Goal: Obtain resource: Obtain resource

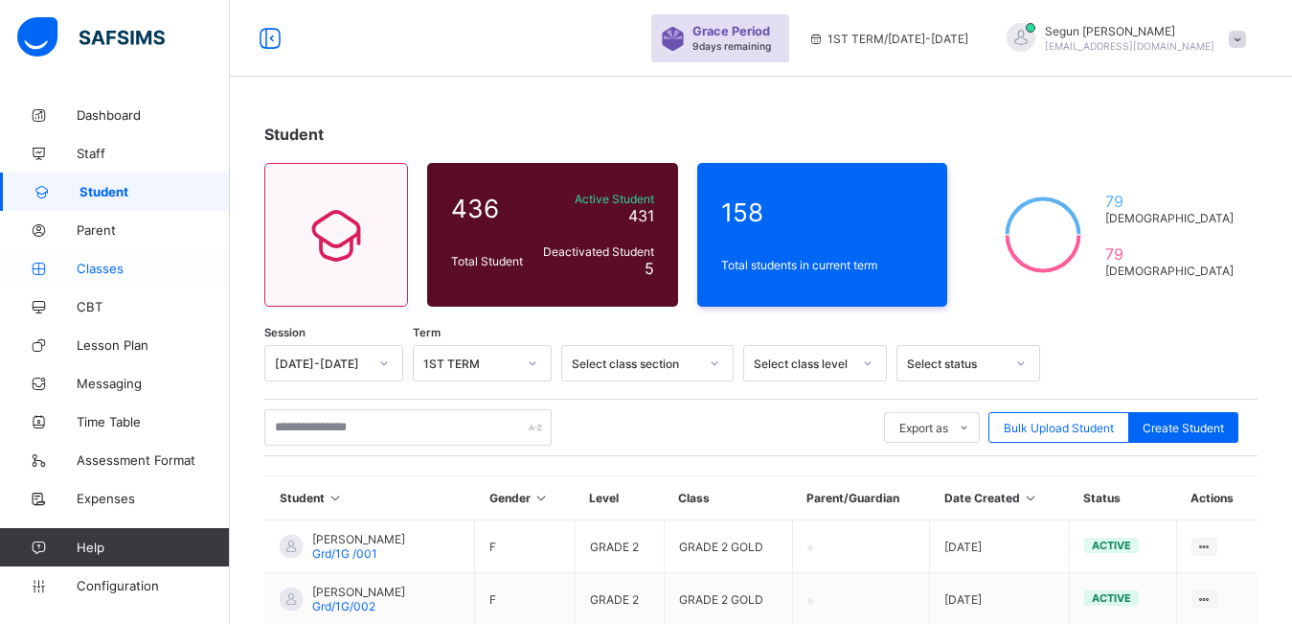
click at [98, 267] on span "Classes" at bounding box center [153, 268] width 153 height 15
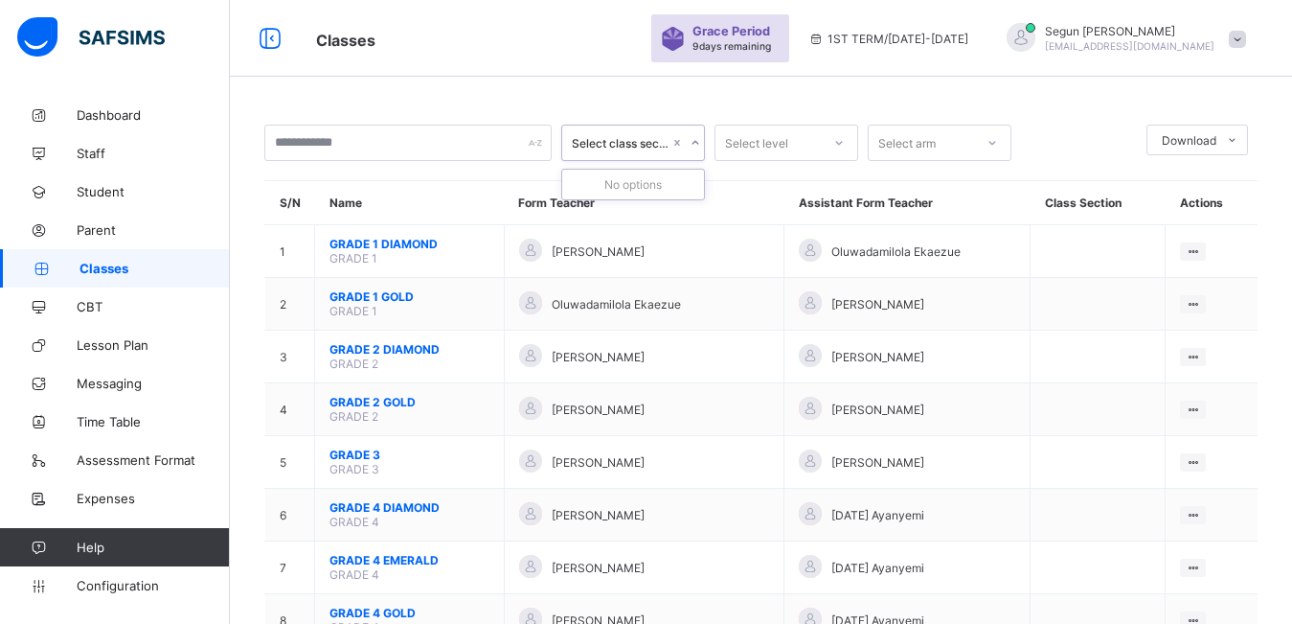
click at [693, 145] on icon at bounding box center [695, 142] width 11 height 19
click at [87, 218] on link "Parent" at bounding box center [115, 230] width 230 height 38
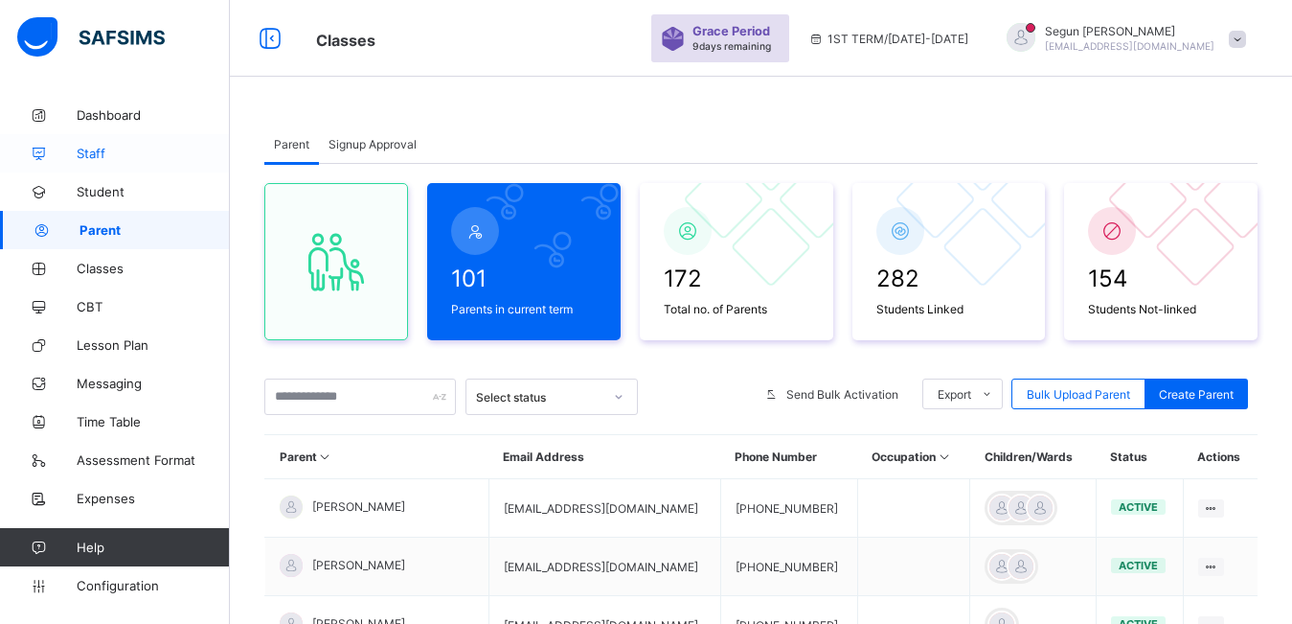
click at [93, 151] on span "Staff" at bounding box center [153, 153] width 153 height 15
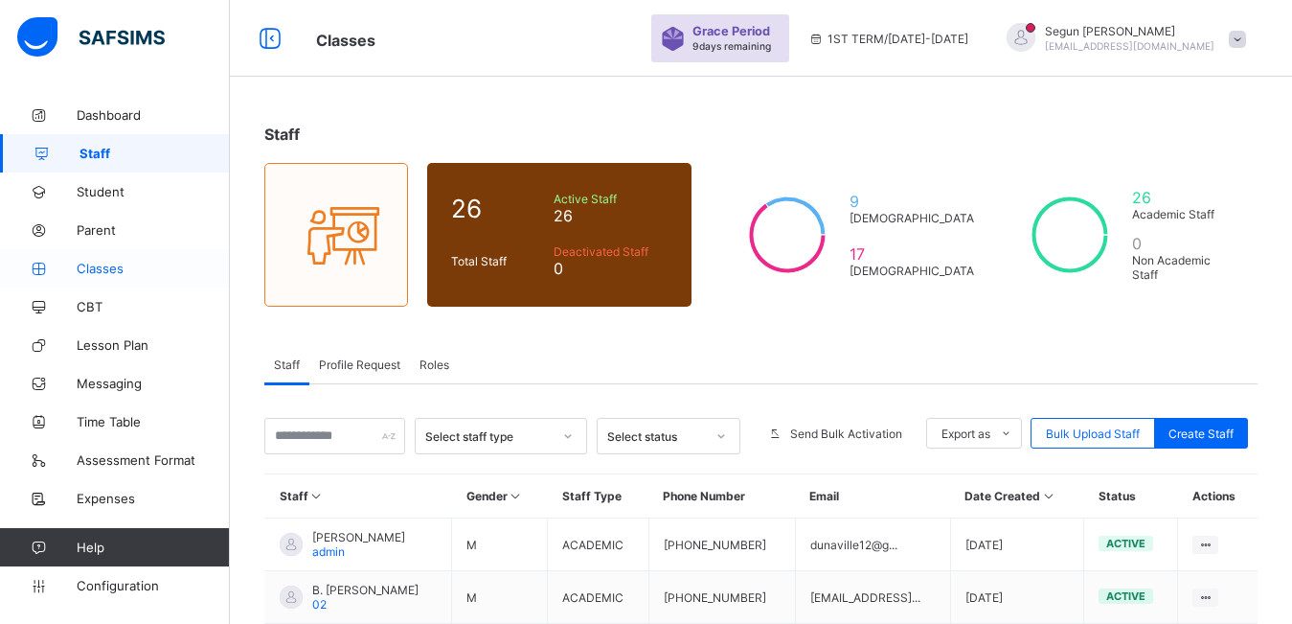
click at [103, 265] on span "Classes" at bounding box center [153, 268] width 153 height 15
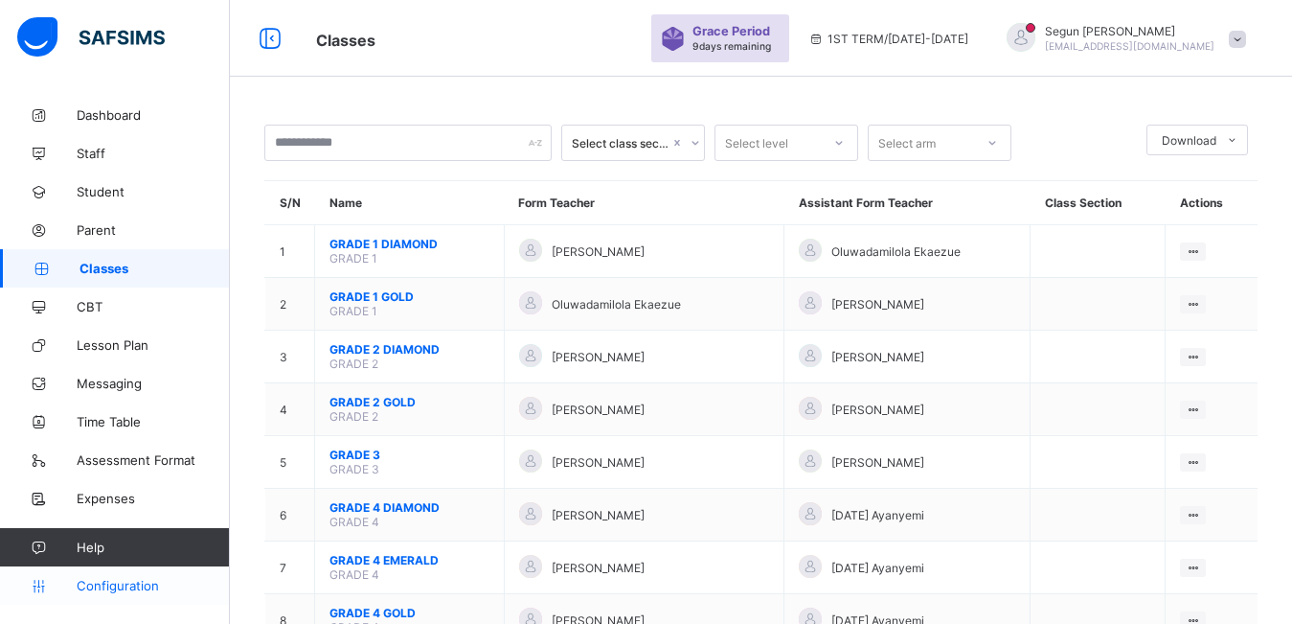
click at [119, 587] on span "Configuration" at bounding box center [153, 585] width 152 height 15
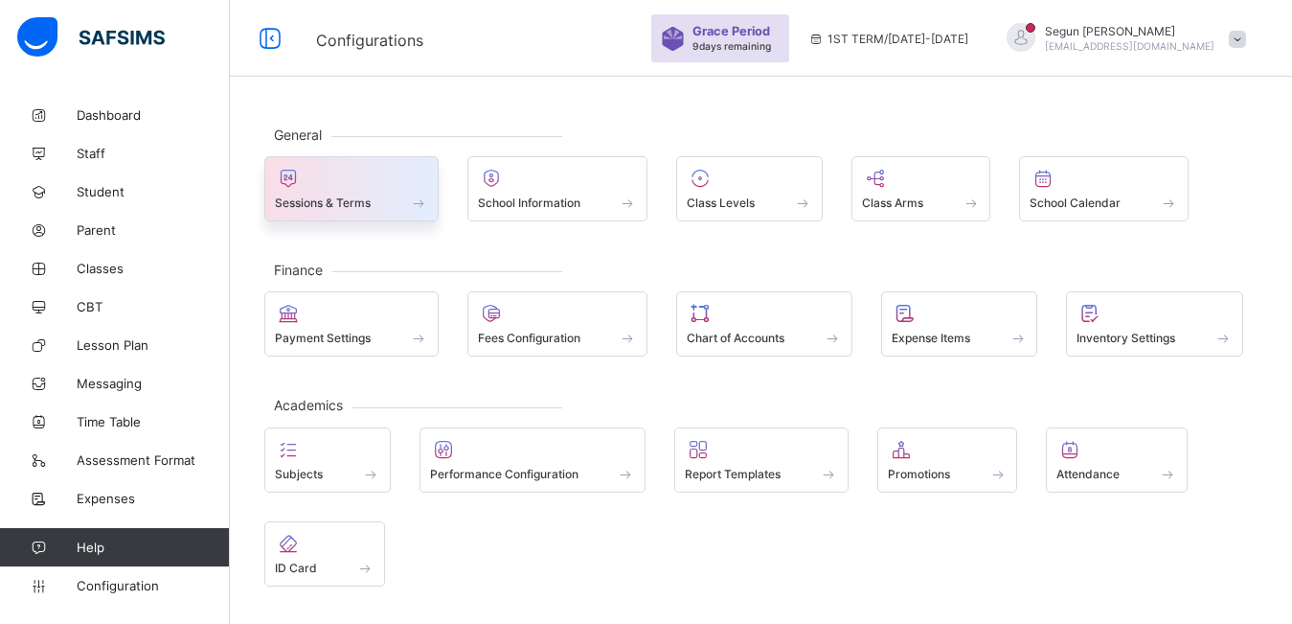
click at [345, 189] on div at bounding box center [351, 178] width 153 height 23
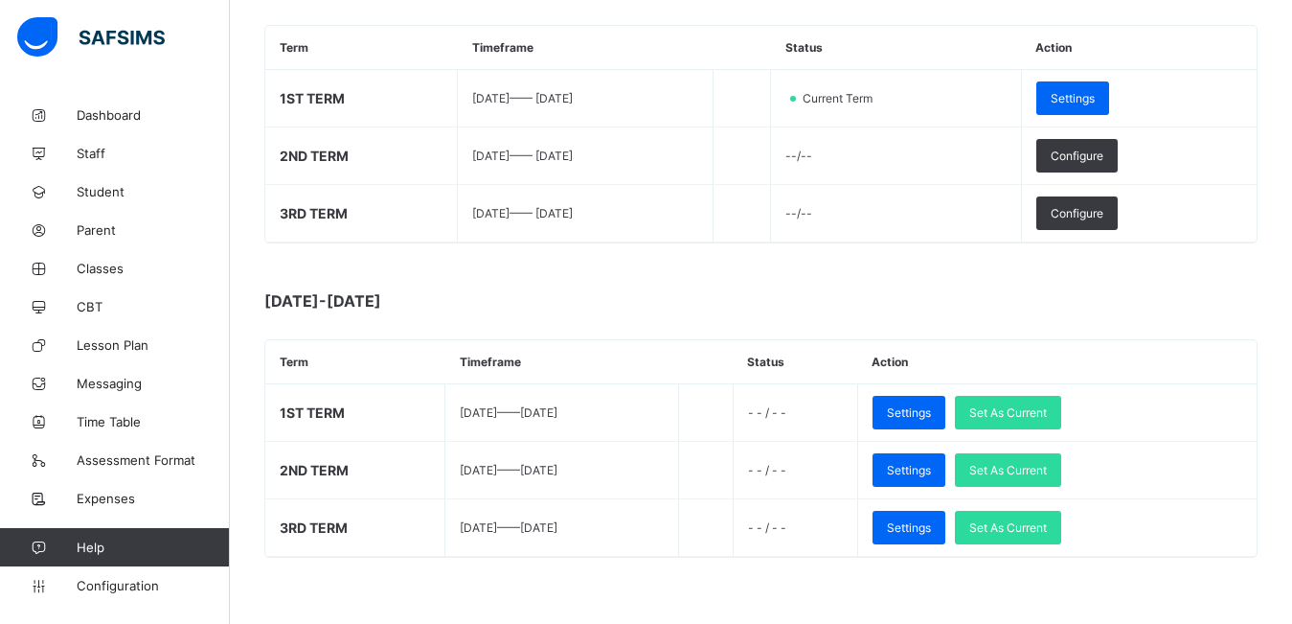
scroll to position [330, 0]
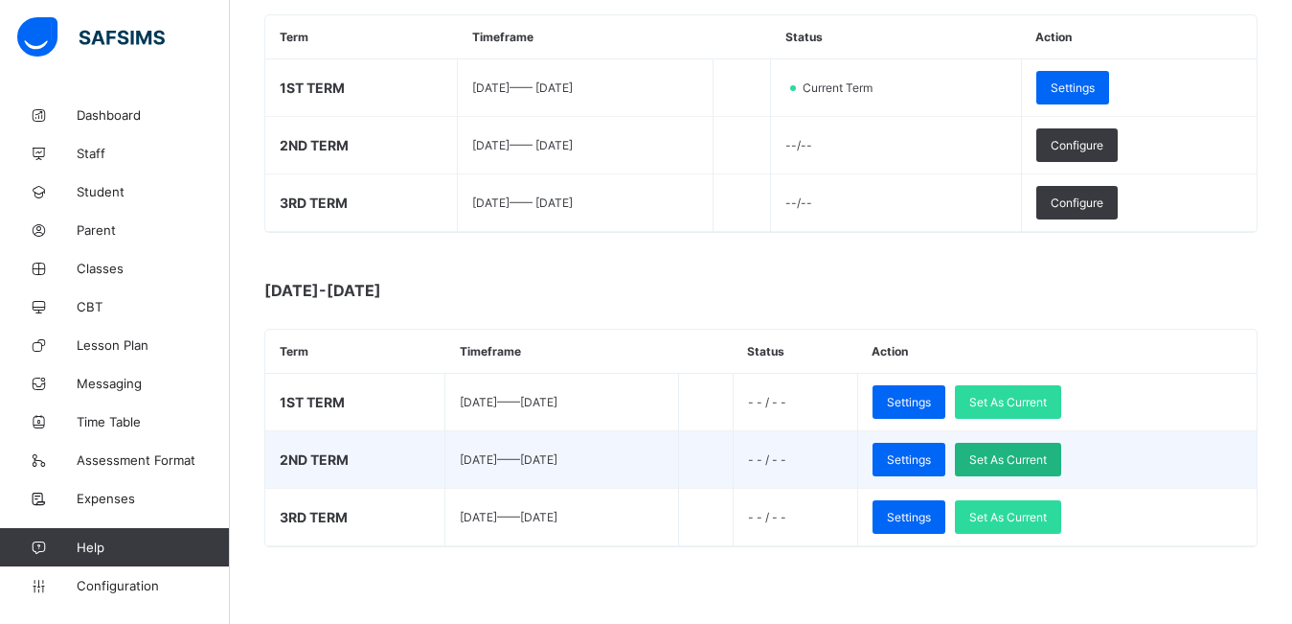
click at [1046, 461] on span "Set As Current" at bounding box center [1009, 459] width 78 height 14
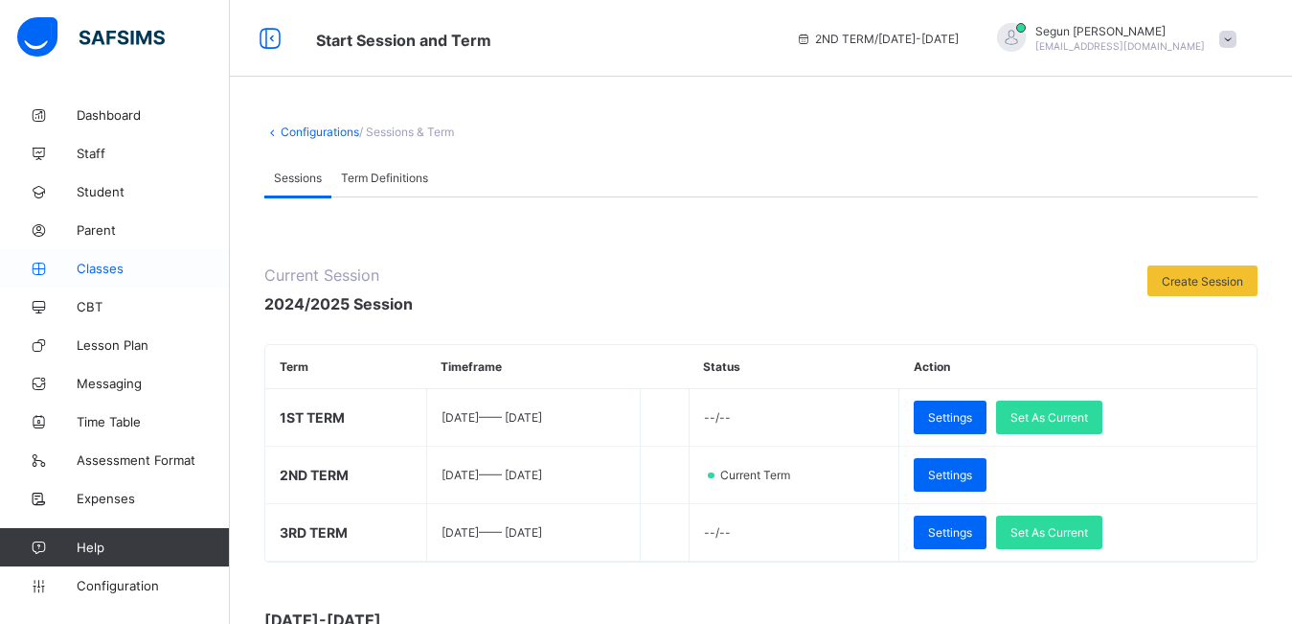
click at [98, 264] on span "Classes" at bounding box center [153, 268] width 153 height 15
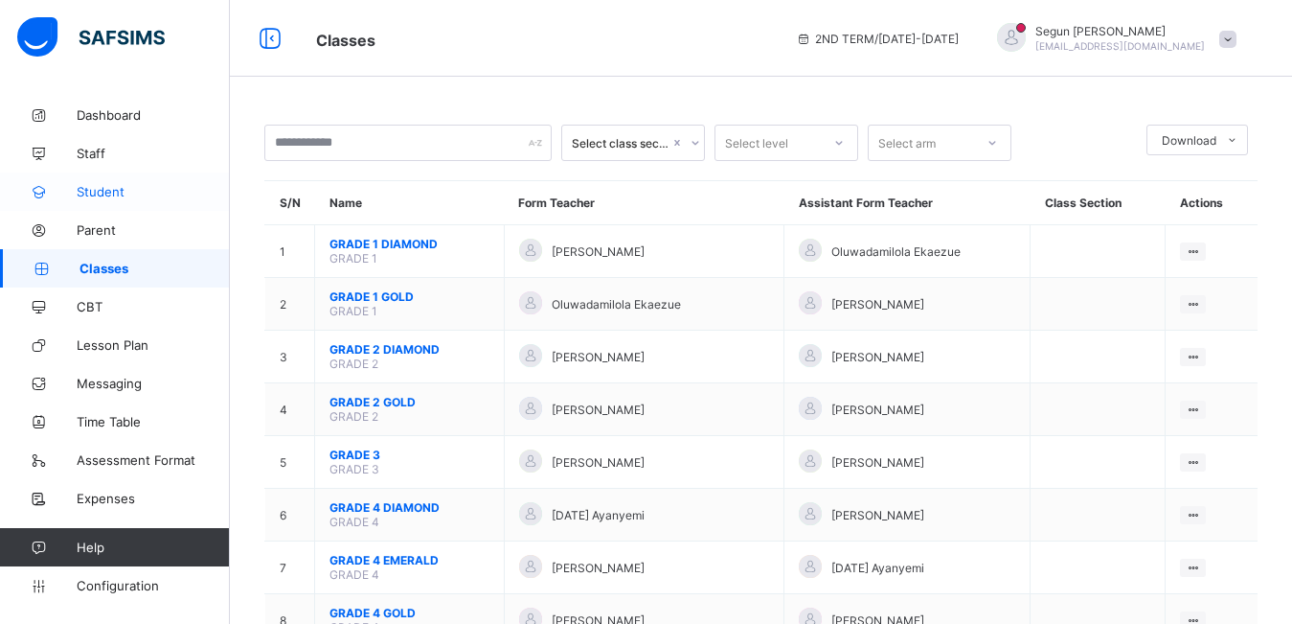
click at [99, 193] on span "Student" at bounding box center [153, 191] width 153 height 15
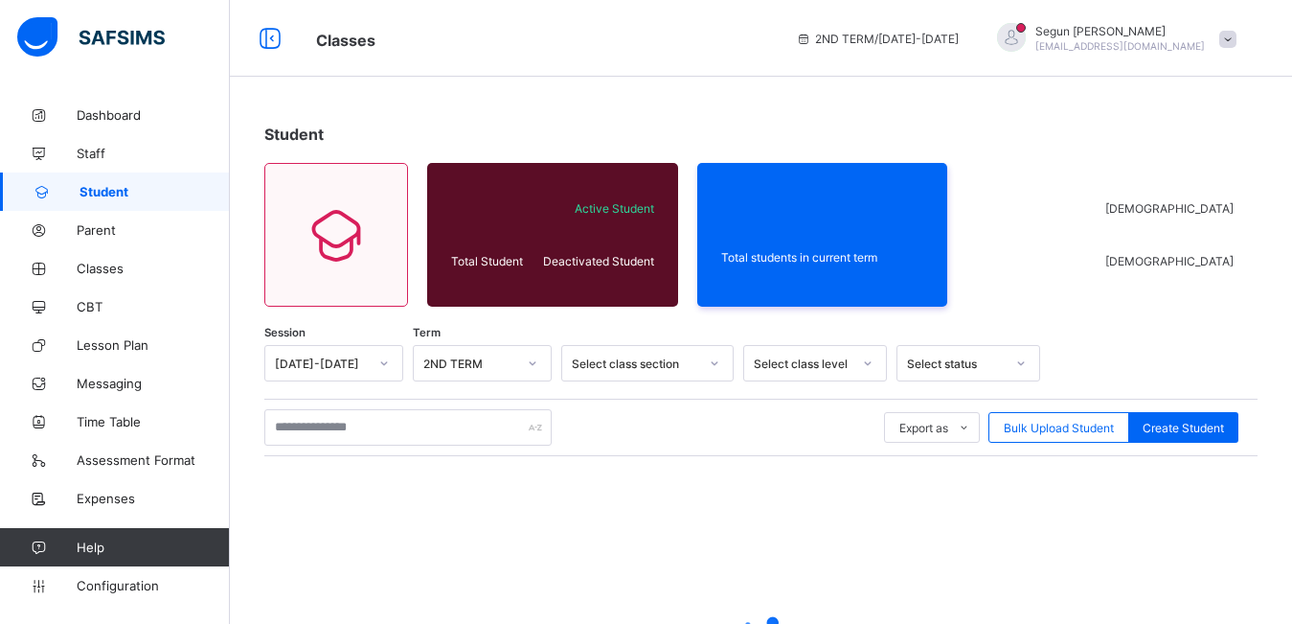
click at [99, 193] on span "Student" at bounding box center [155, 191] width 150 height 15
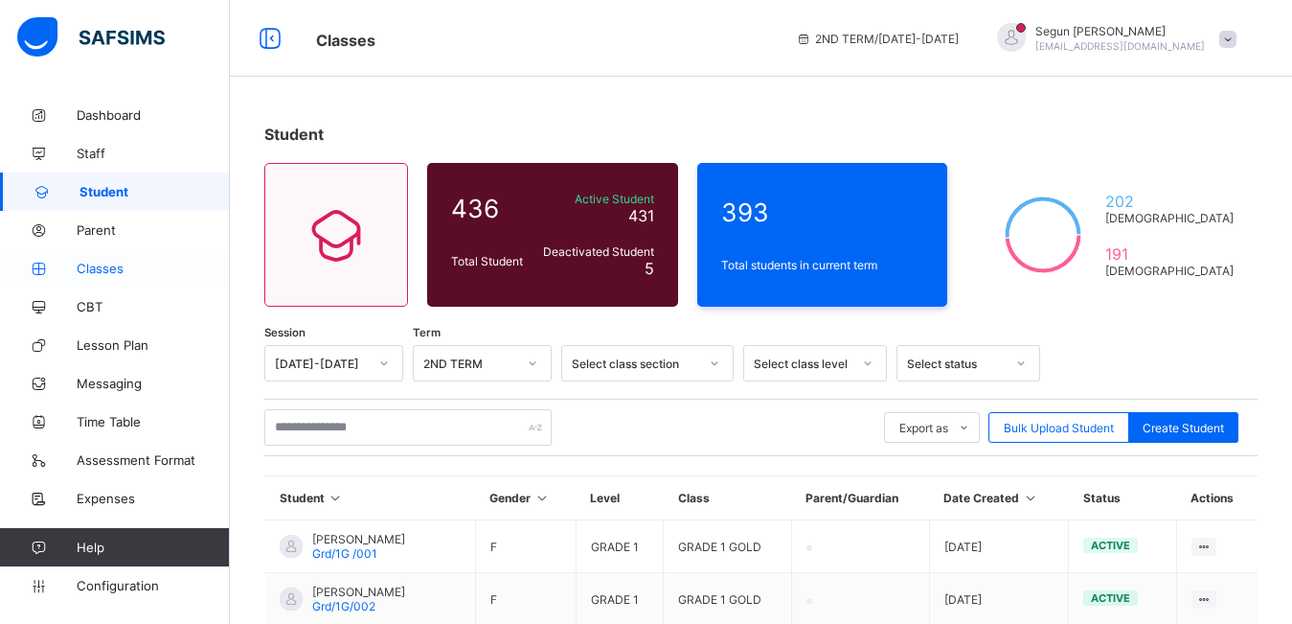
click at [91, 265] on span "Classes" at bounding box center [153, 268] width 153 height 15
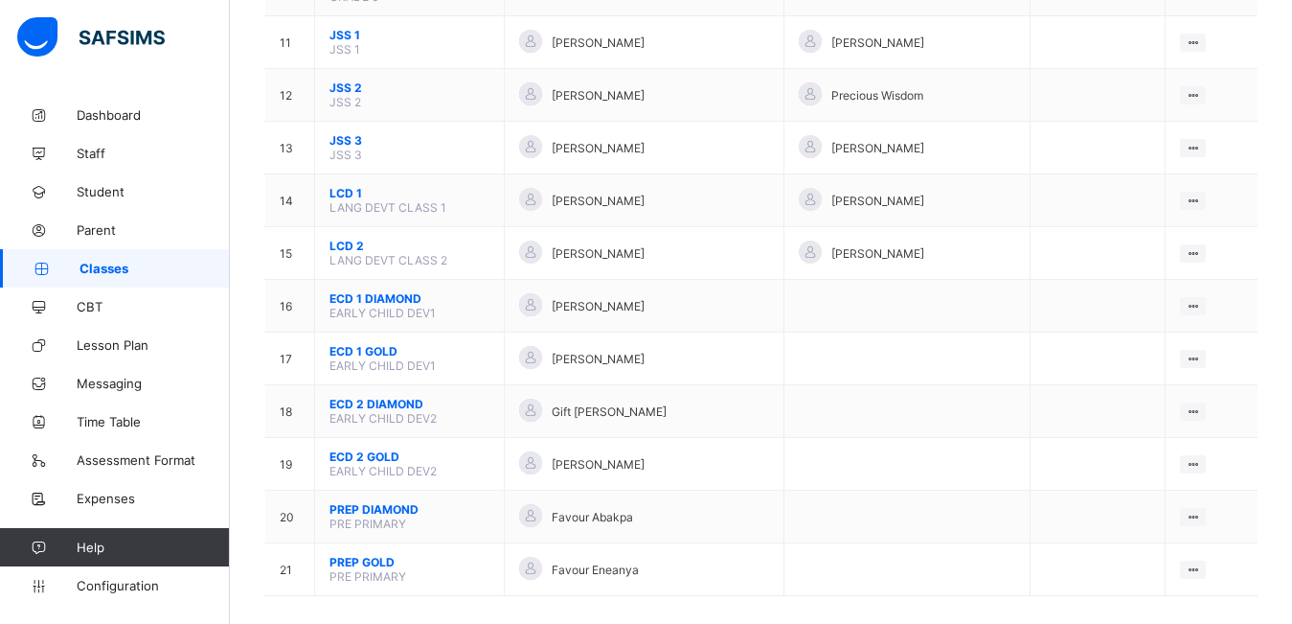
scroll to position [756, 0]
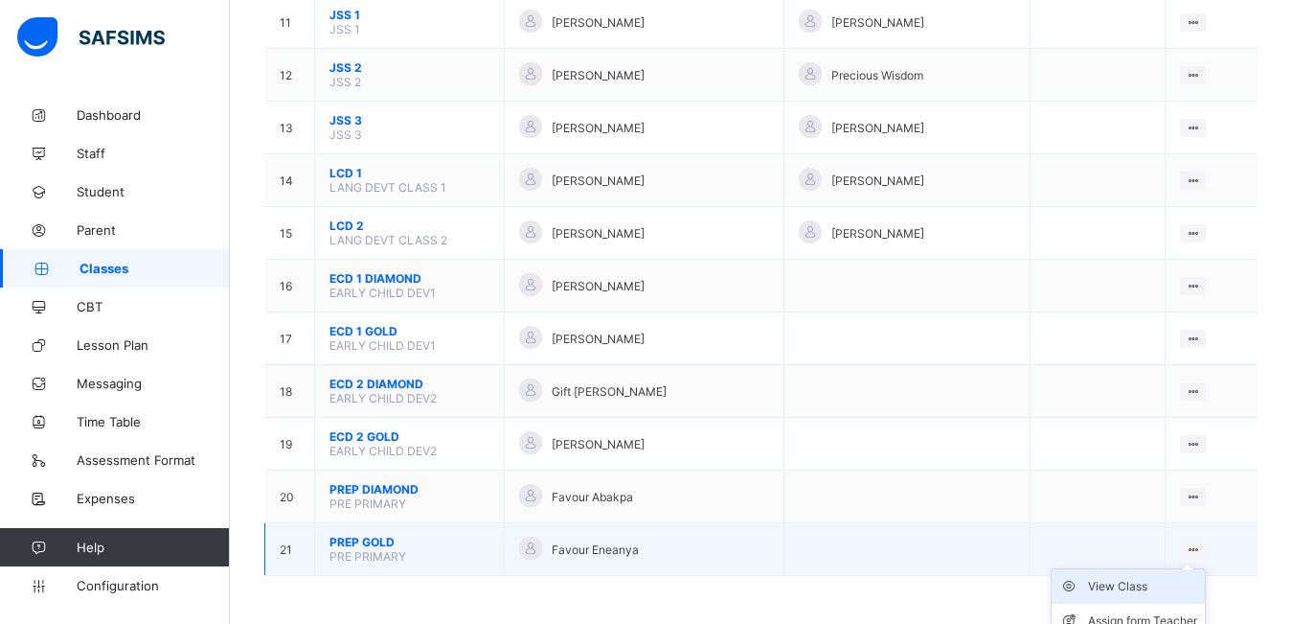
click at [1136, 585] on div "View Class" at bounding box center [1142, 586] width 109 height 19
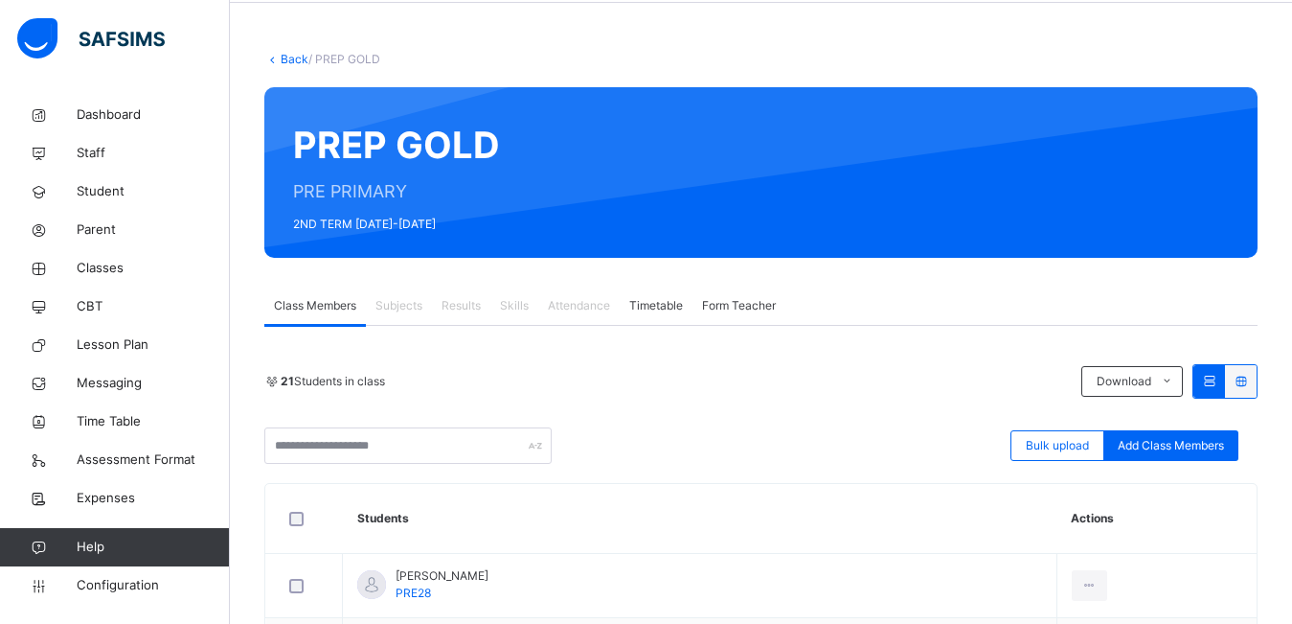
scroll to position [71, 0]
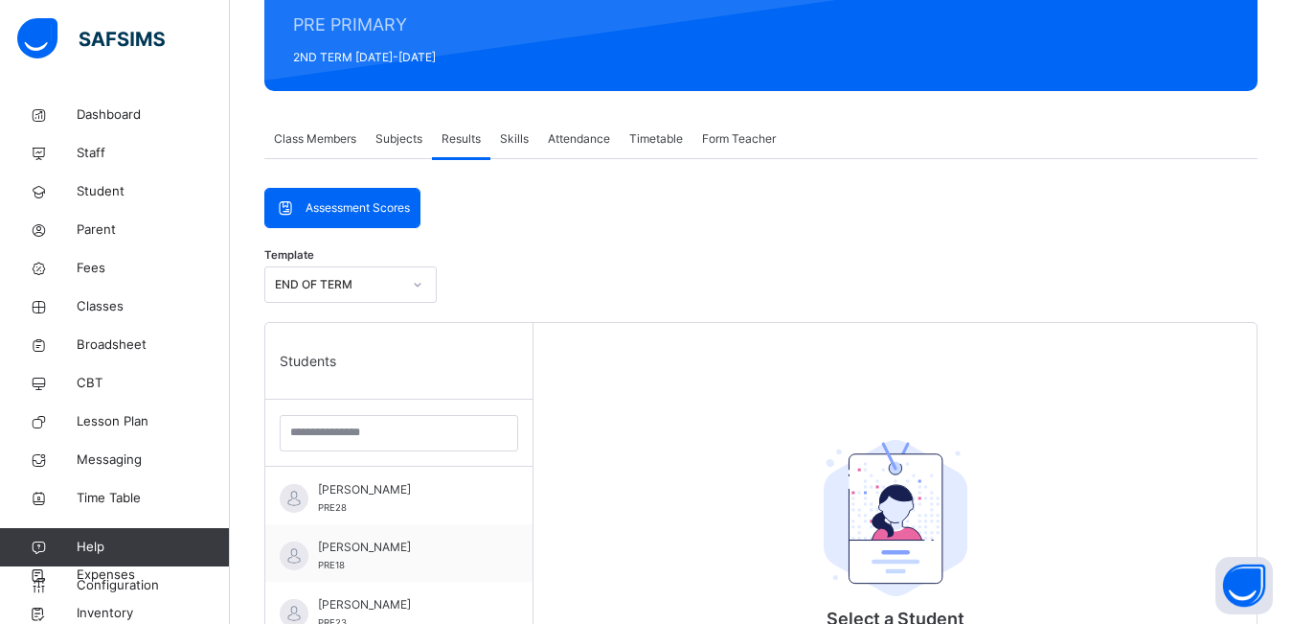
scroll to position [261, 0]
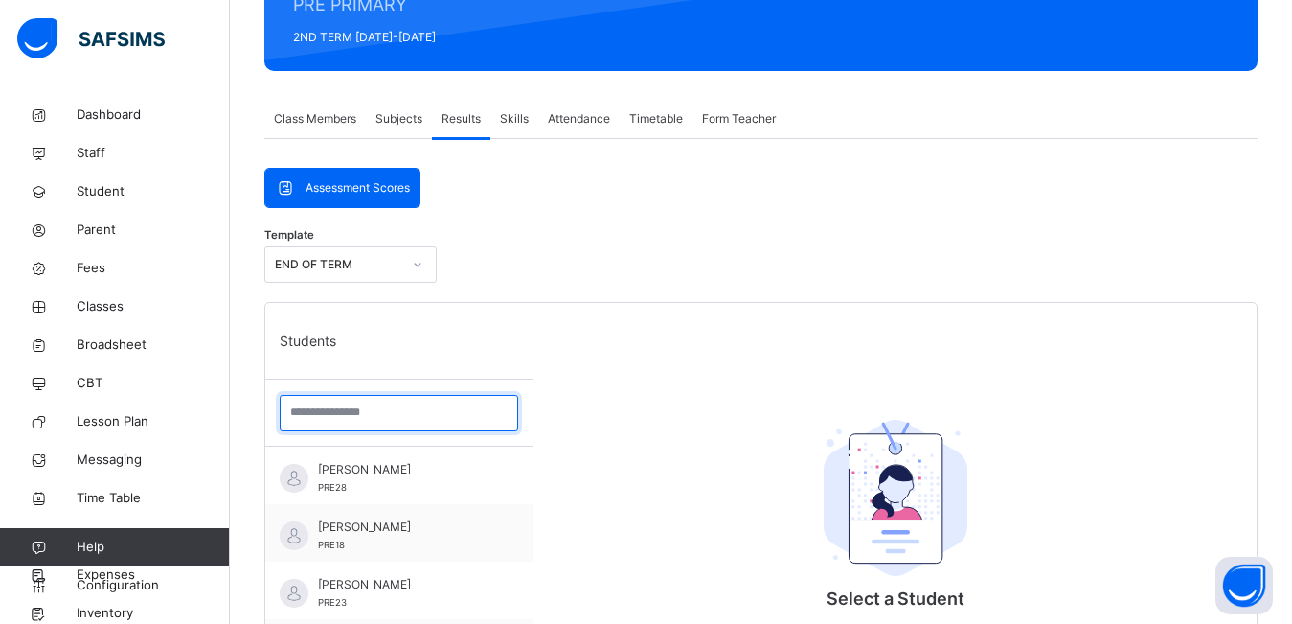
click at [352, 419] on input "search" at bounding box center [399, 413] width 239 height 36
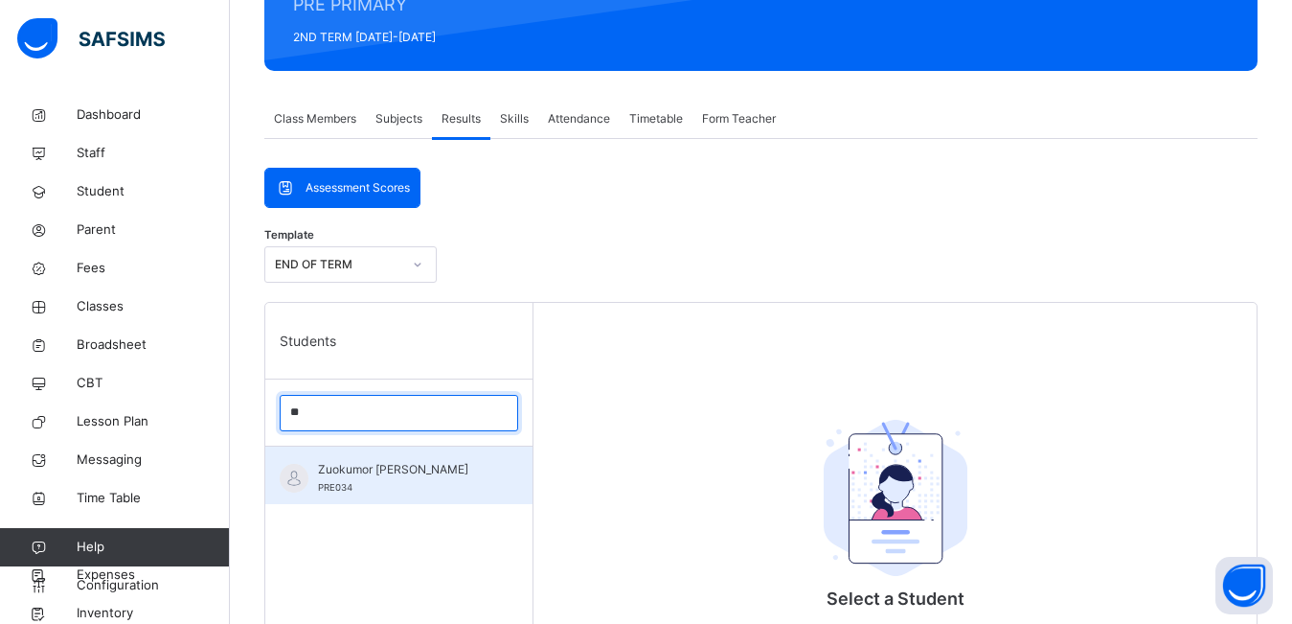
type input "**"
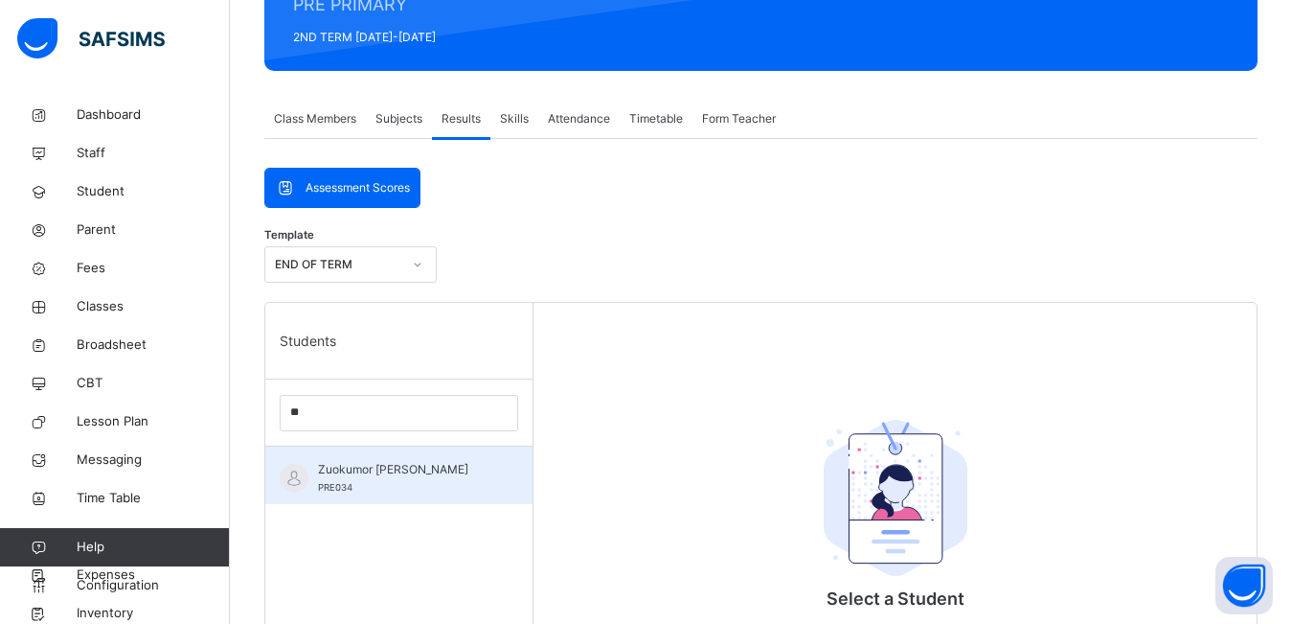
click at [380, 478] on span "Zuokumor Emmanuella Ebitare" at bounding box center [403, 469] width 171 height 17
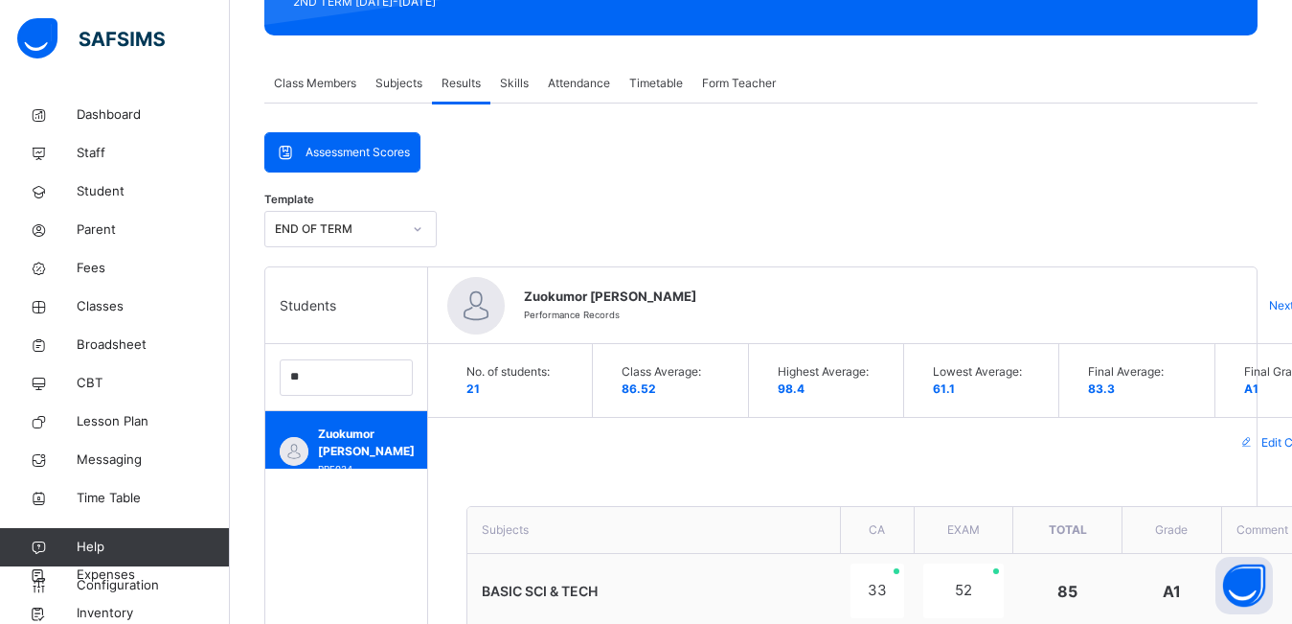
scroll to position [0, 0]
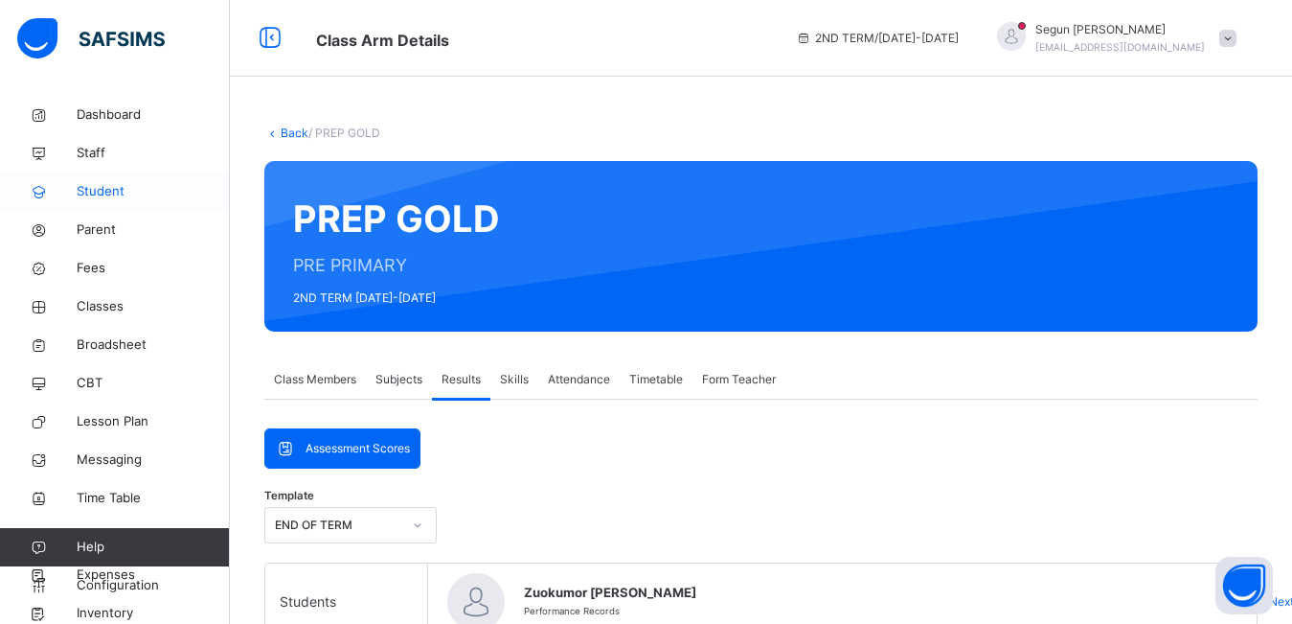
click at [106, 190] on span "Student" at bounding box center [153, 191] width 153 height 19
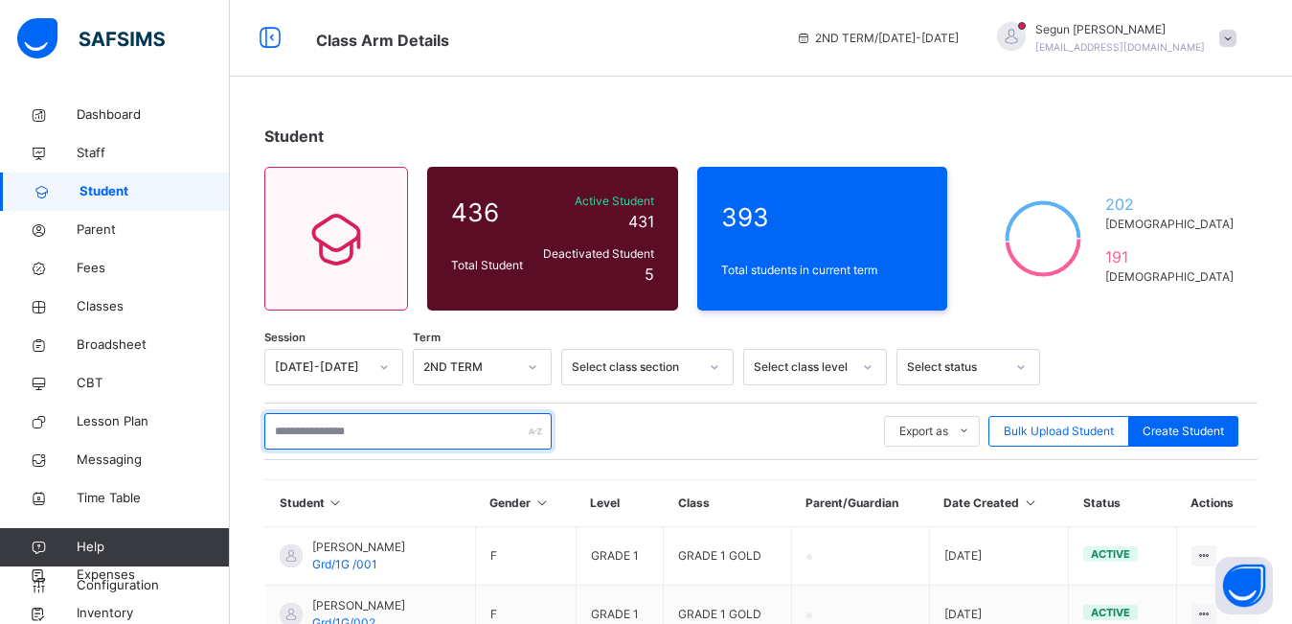
click at [323, 431] on input "text" at bounding box center [407, 431] width 287 height 36
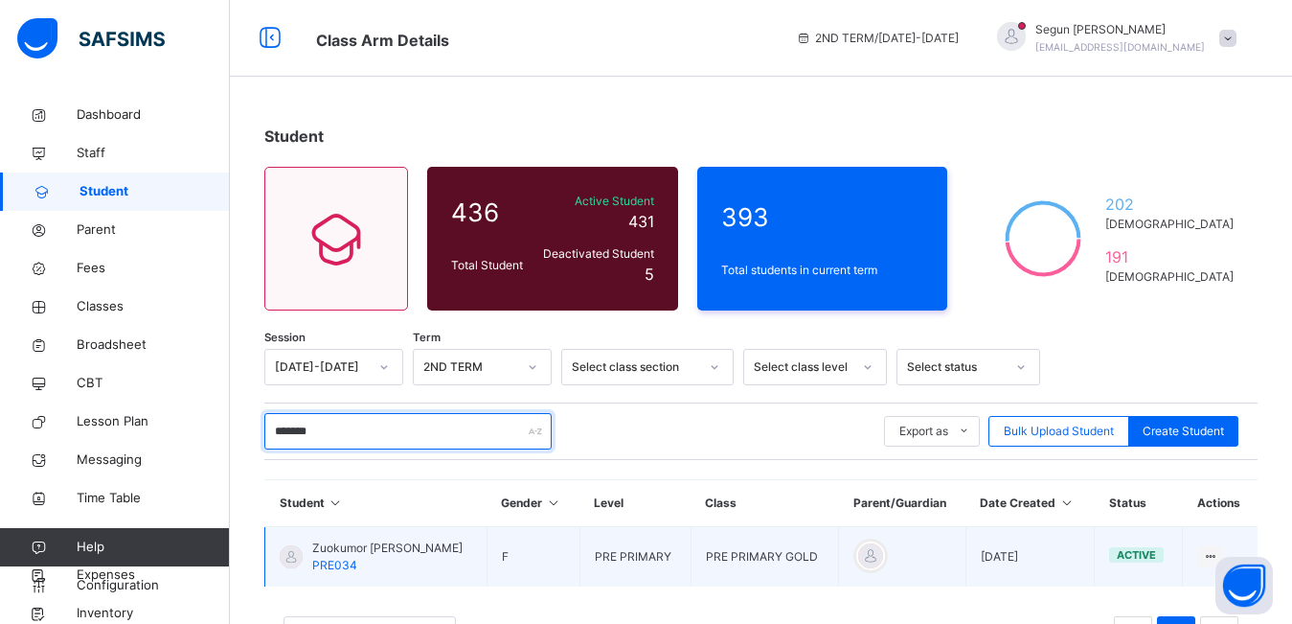
type input "*******"
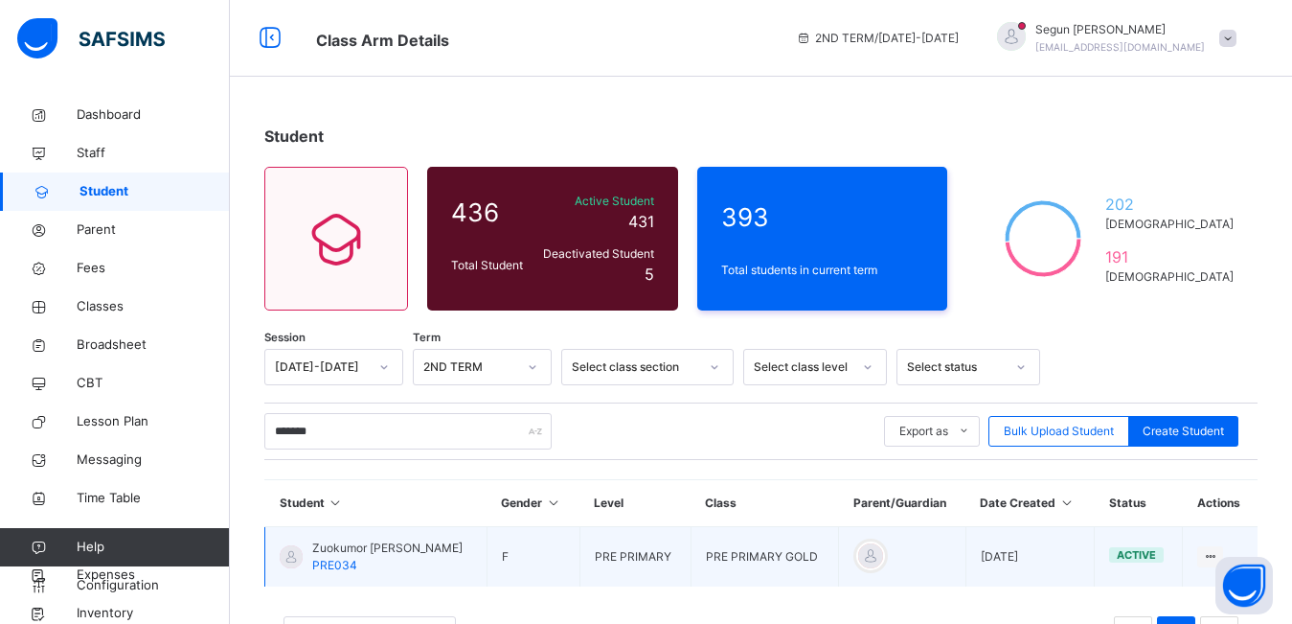
click at [398, 547] on span "Zuokumor Emmanuella Ebitare" at bounding box center [387, 547] width 150 height 17
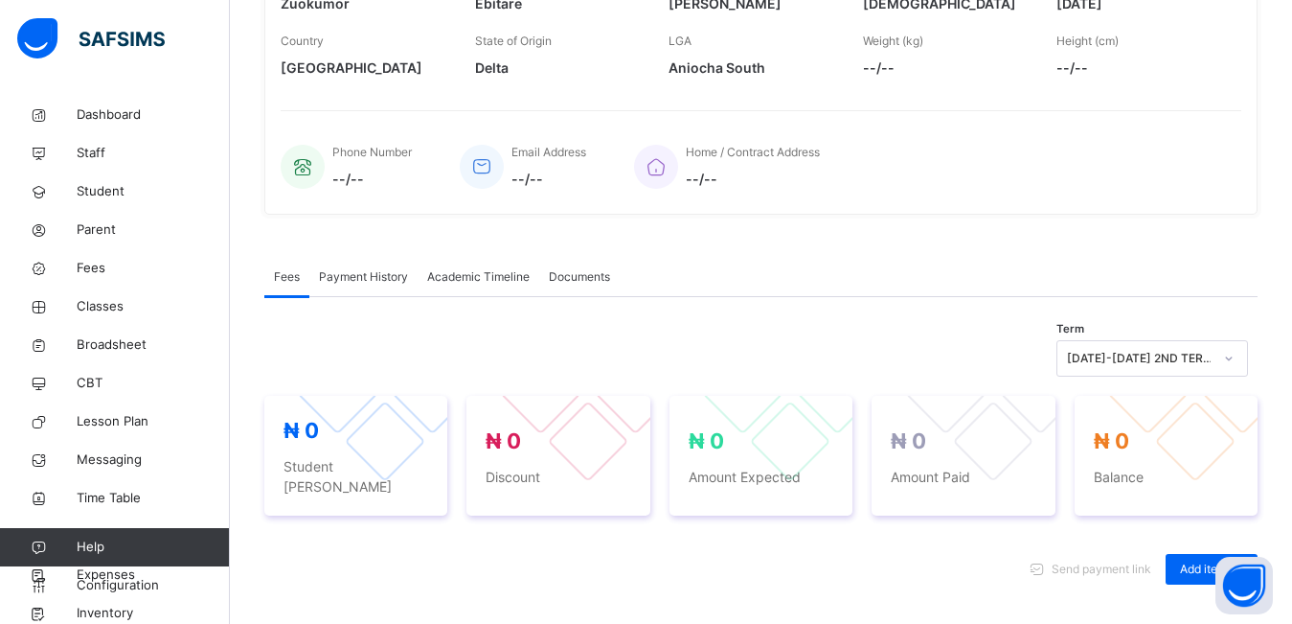
scroll to position [373, 0]
click at [98, 343] on span "Broadsheet" at bounding box center [153, 344] width 153 height 19
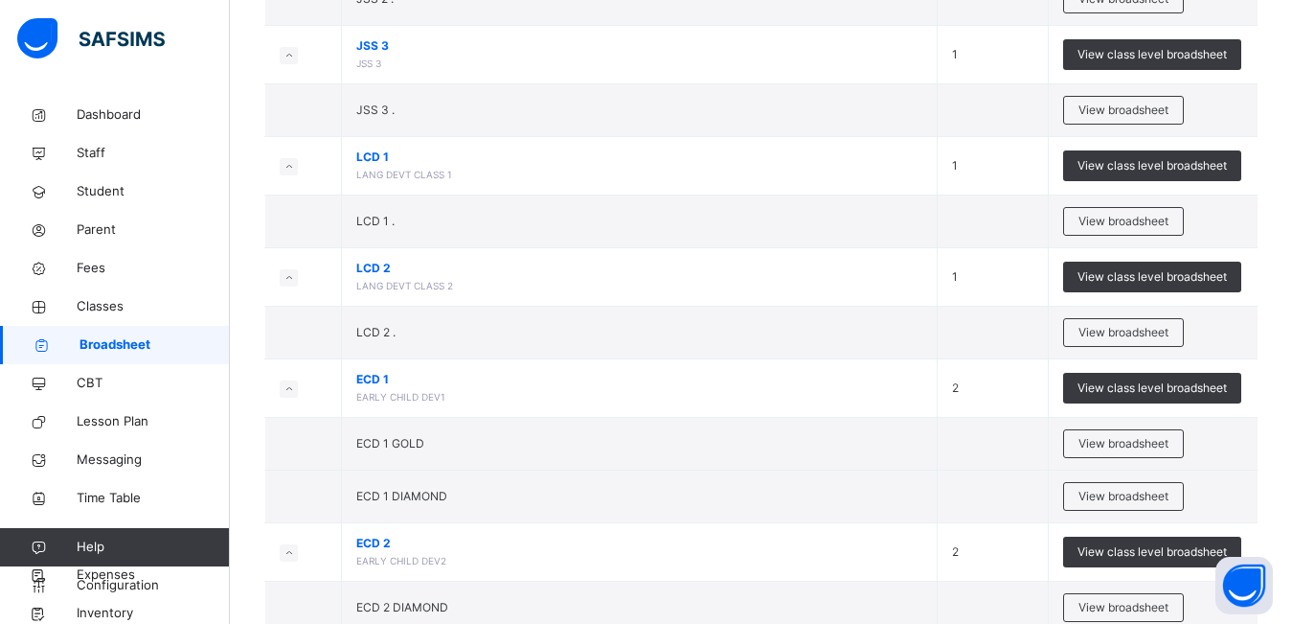
scroll to position [1577, 0]
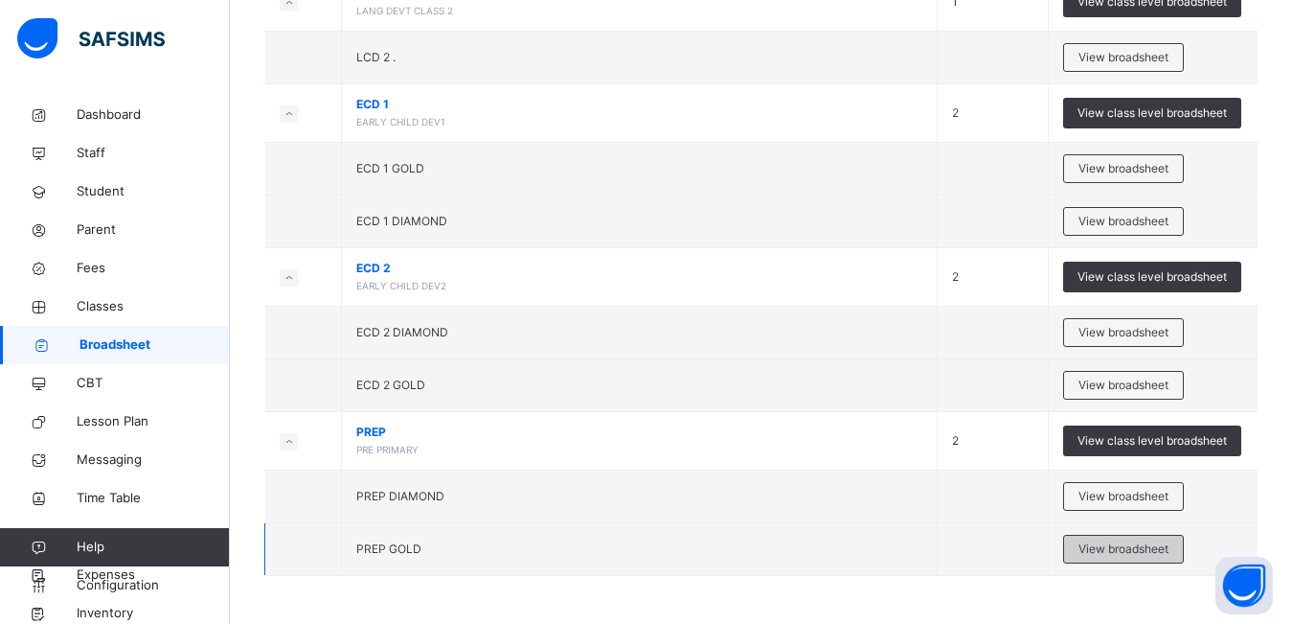
click at [1126, 540] on span "View broadsheet" at bounding box center [1124, 548] width 90 height 17
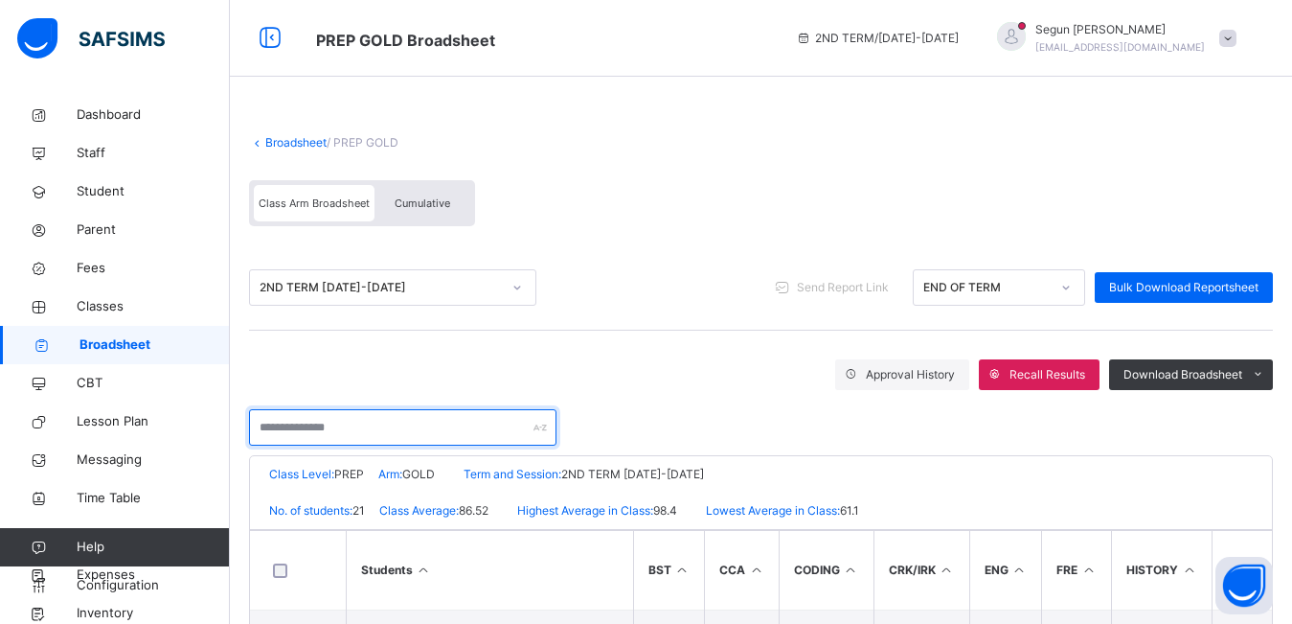
click at [286, 428] on input "text" at bounding box center [403, 427] width 308 height 36
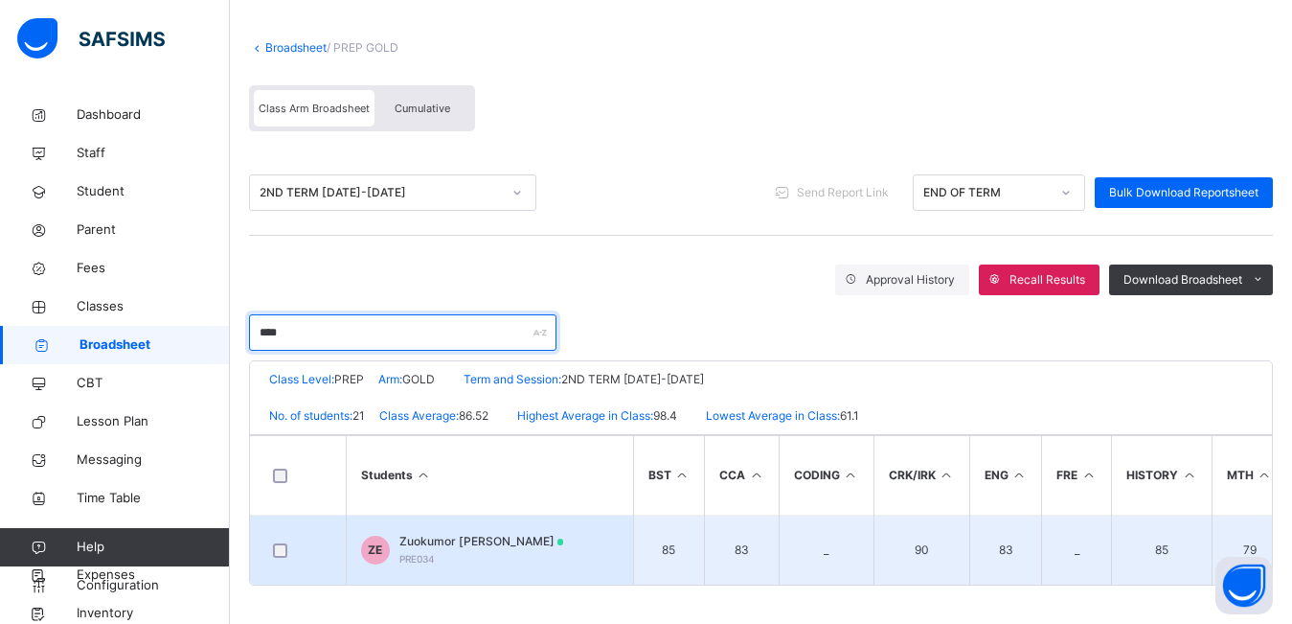
type input "****"
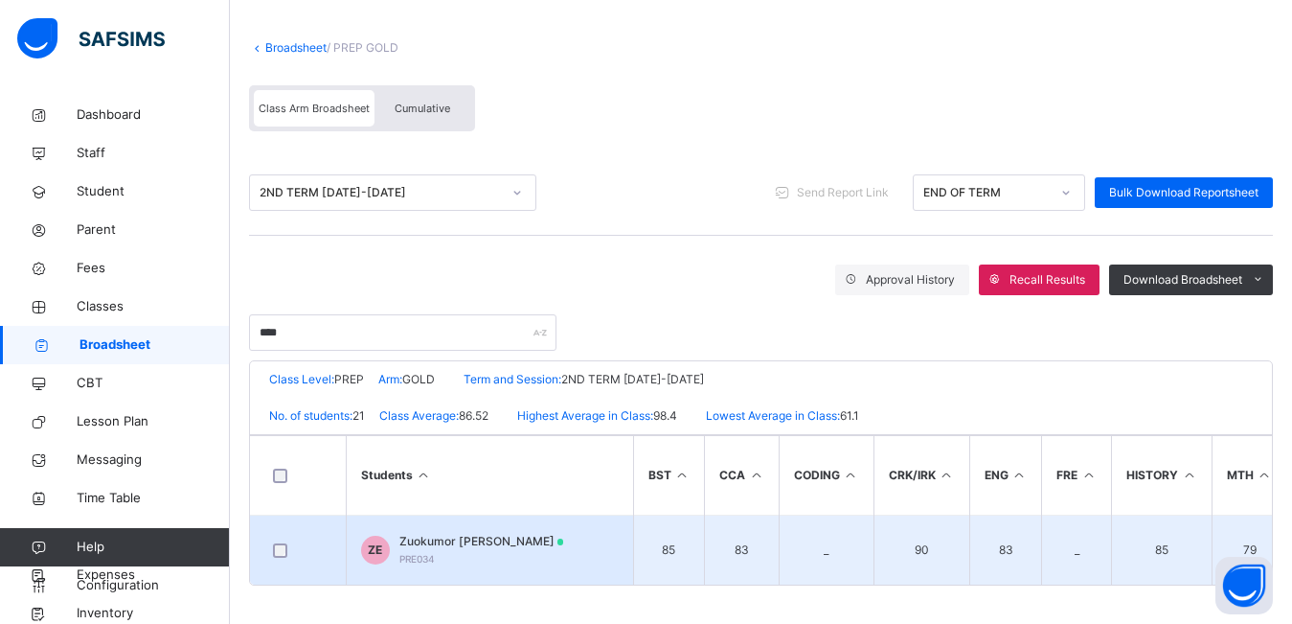
click at [526, 542] on div "Zuokumor Emmanuella Ebitare PRE034" at bounding box center [482, 550] width 165 height 34
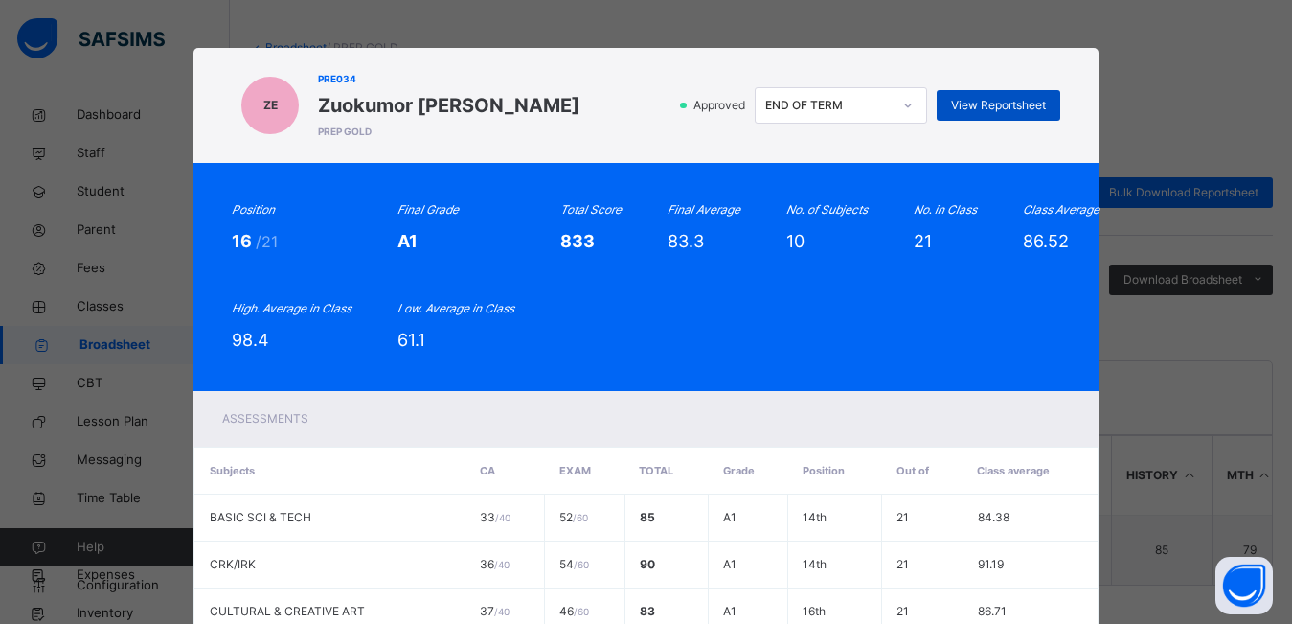
click at [974, 105] on span "View Reportsheet" at bounding box center [998, 105] width 95 height 17
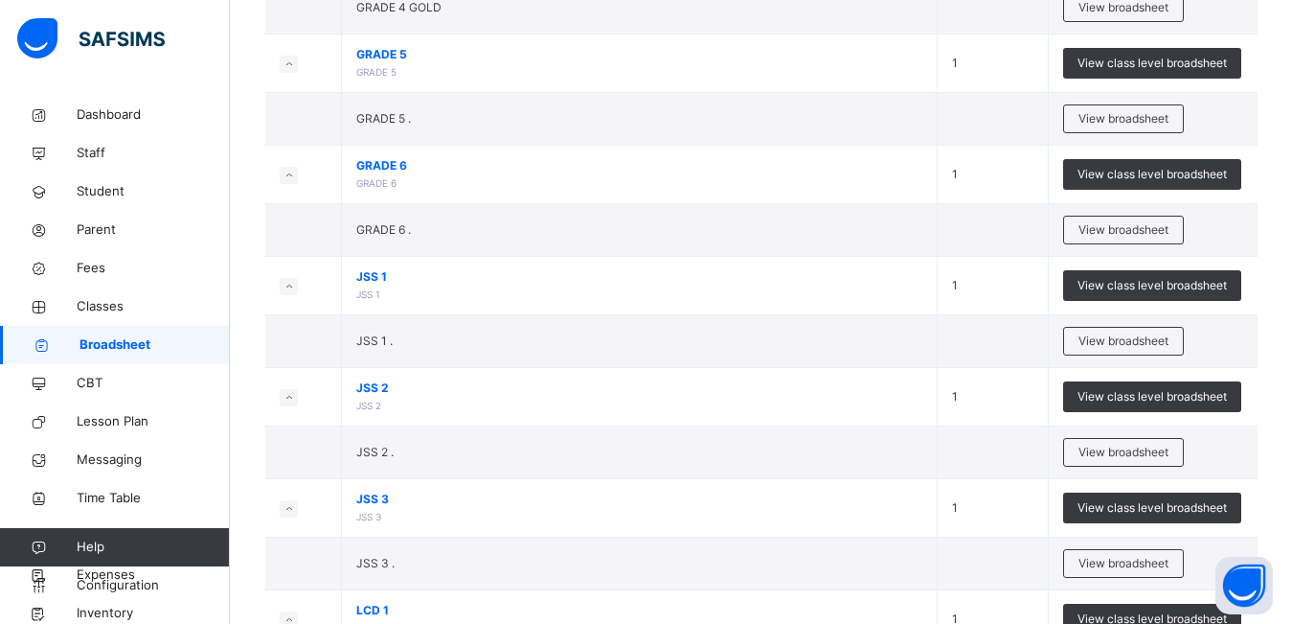
scroll to position [764, 0]
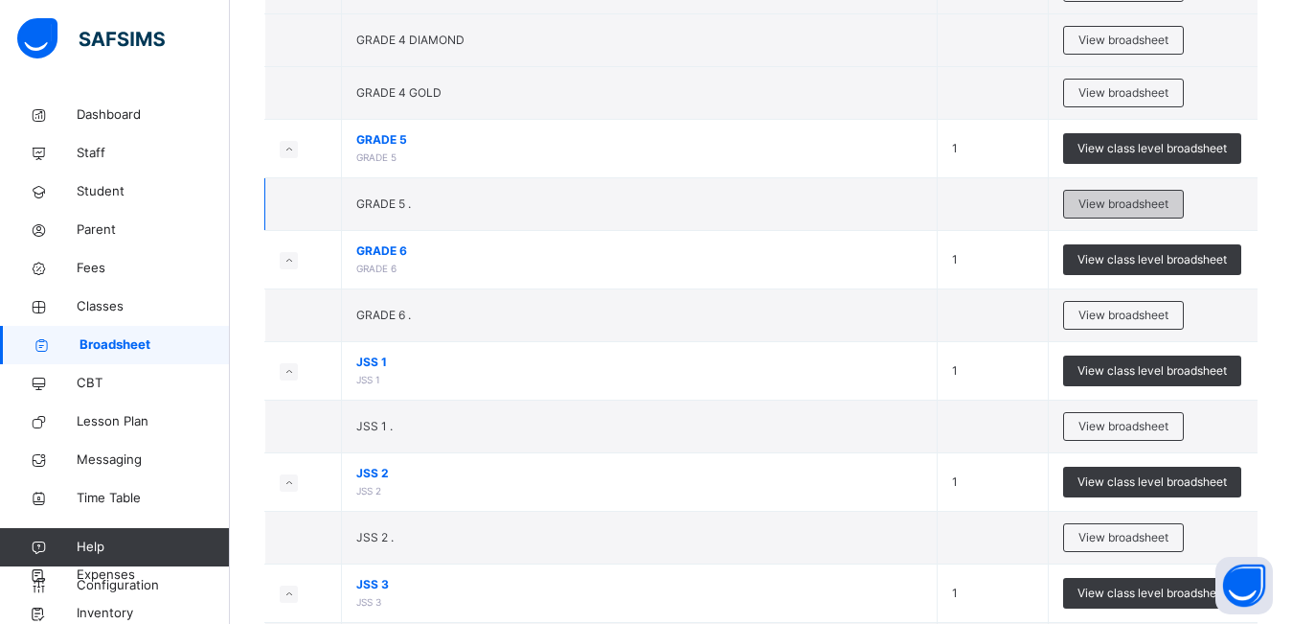
click at [1109, 207] on span "View broadsheet" at bounding box center [1124, 203] width 90 height 17
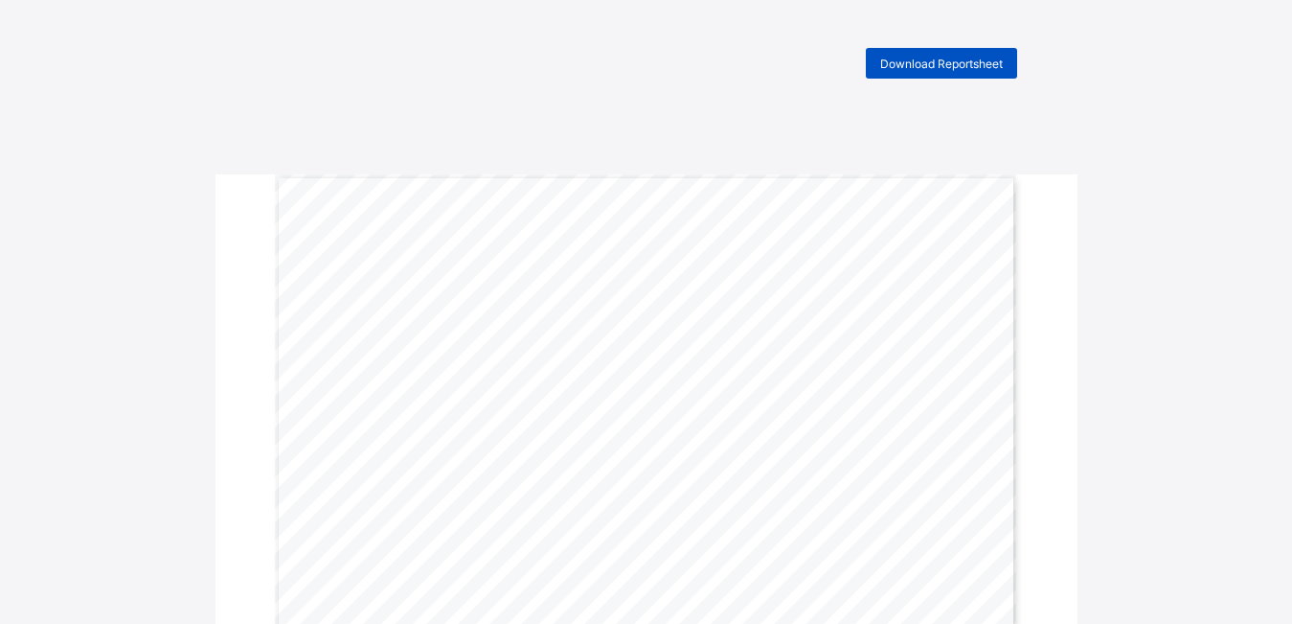
click at [931, 75] on div "Download Reportsheet" at bounding box center [941, 63] width 151 height 31
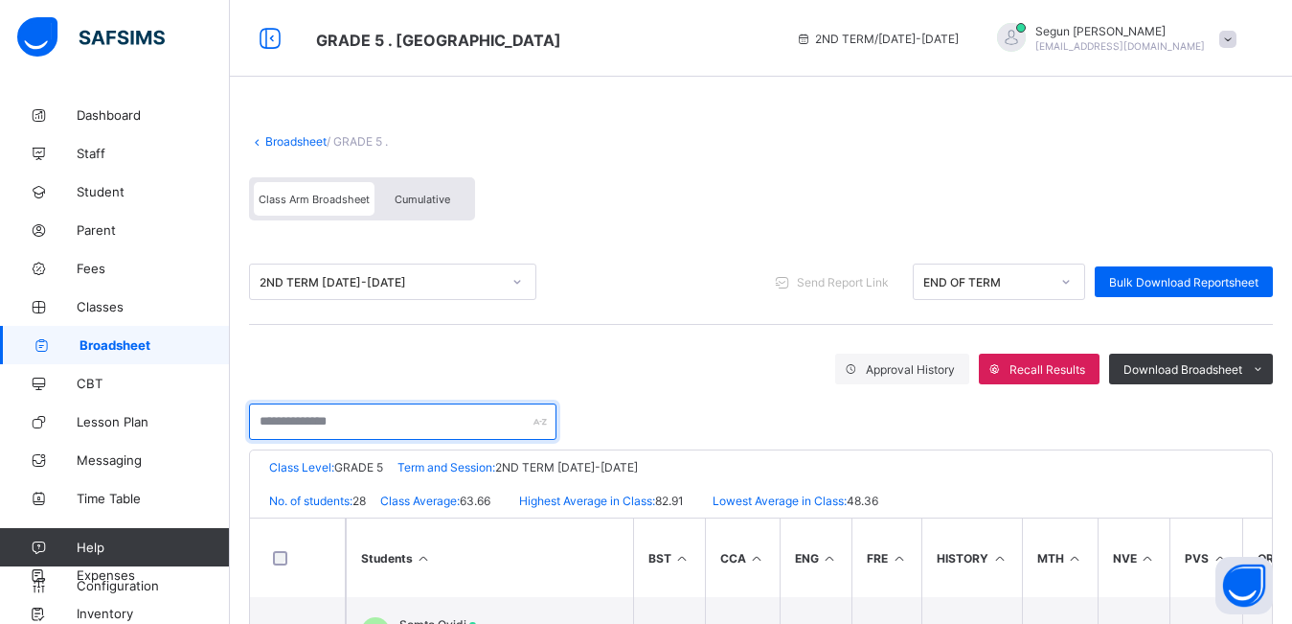
click at [393, 422] on input "text" at bounding box center [403, 421] width 308 height 36
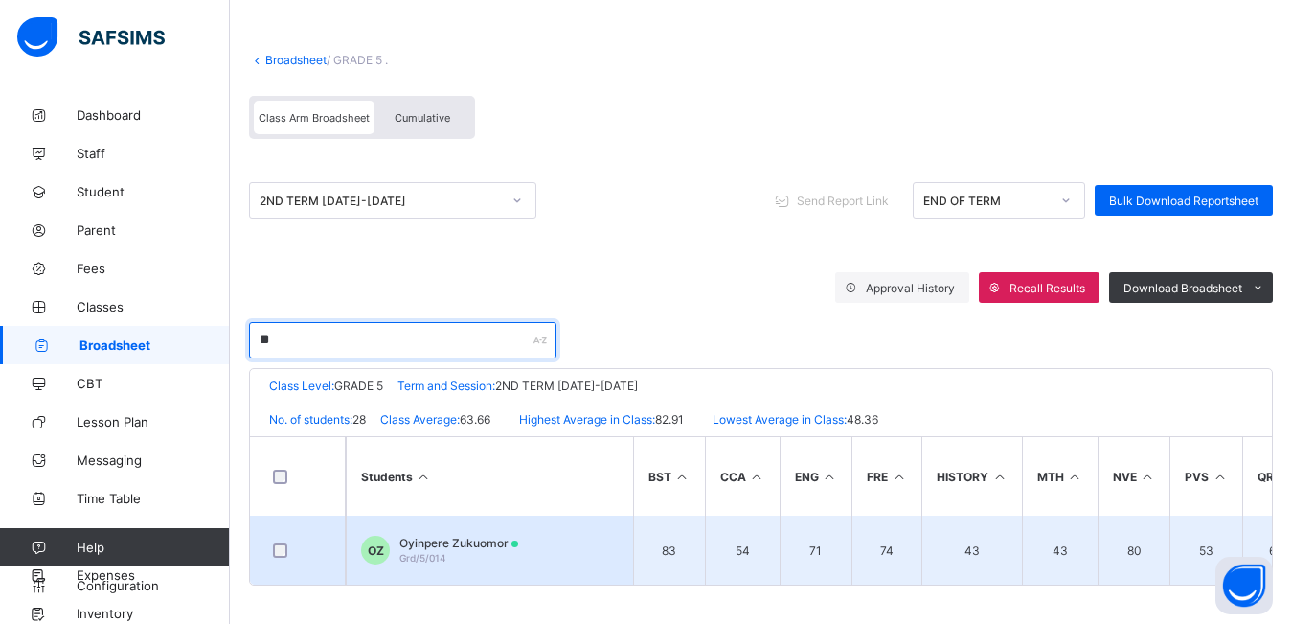
type input "**"
click at [463, 537] on span "Oyinpere Zukuomor" at bounding box center [459, 543] width 119 height 14
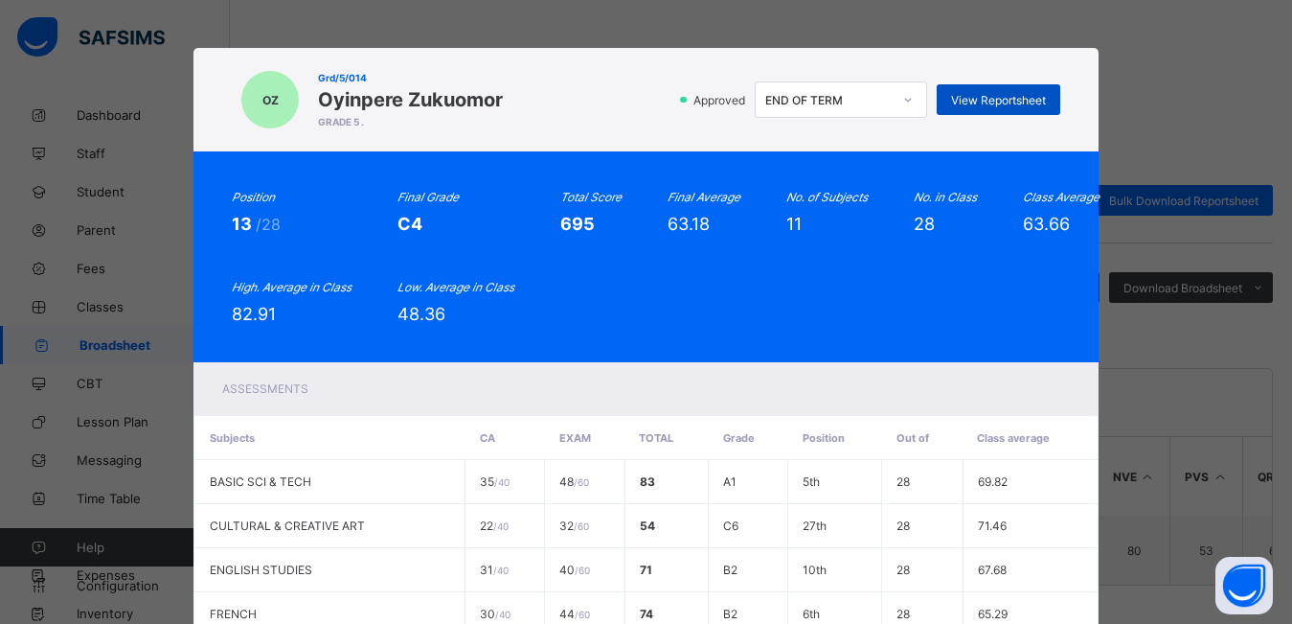
click at [992, 97] on span "View Reportsheet" at bounding box center [998, 100] width 95 height 14
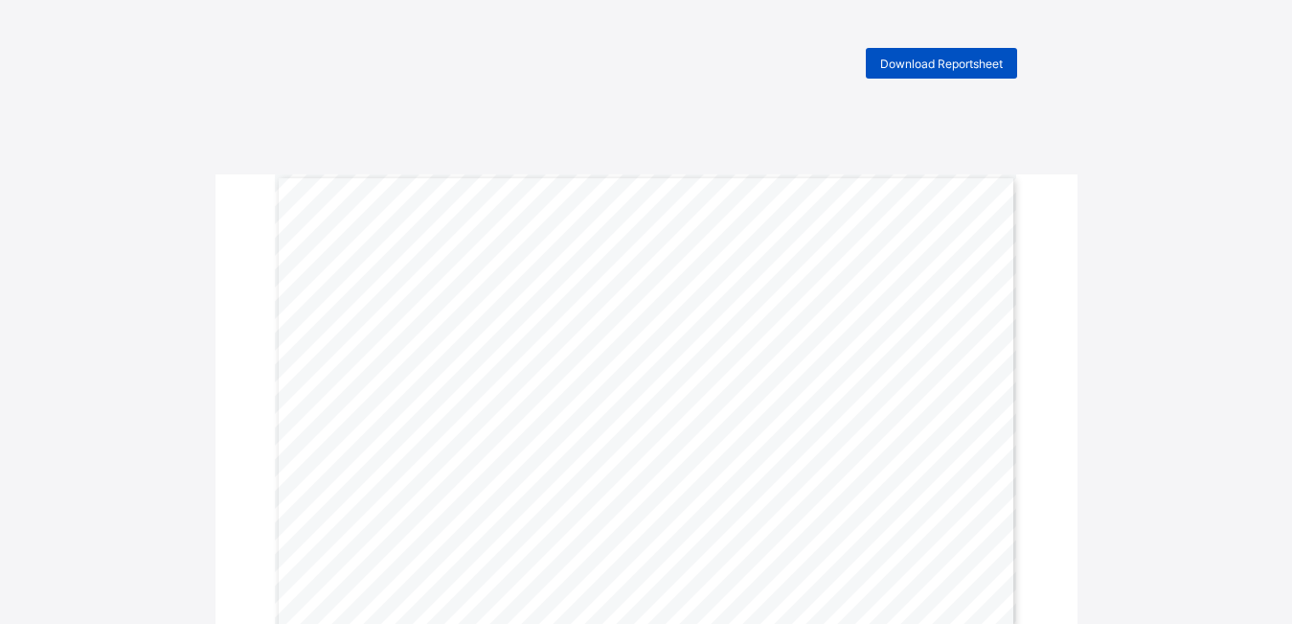
click at [930, 66] on span "Download Reportsheet" at bounding box center [941, 64] width 123 height 14
click at [706, 66] on div "Download Reportsheet" at bounding box center [646, 63] width 761 height 31
